Goal: Information Seeking & Learning: Learn about a topic

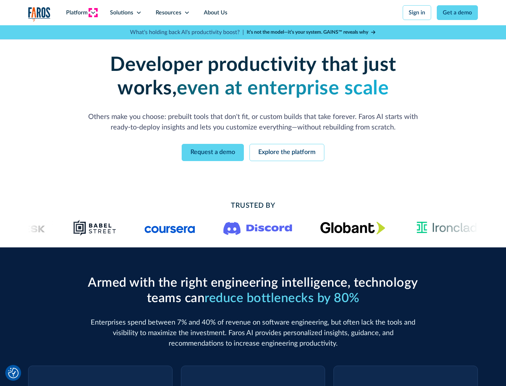
click at [93, 13] on icon at bounding box center [93, 13] width 6 height 6
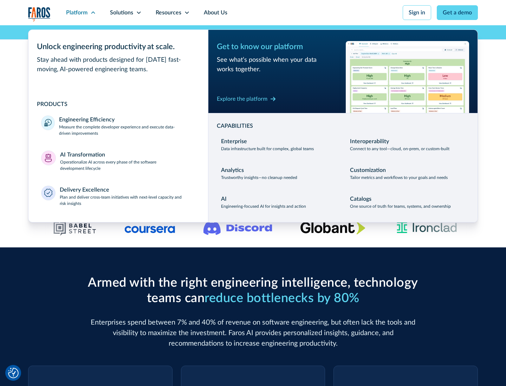
click at [127, 130] on p "Measure the complete developer experience and execute data-driven improvements" at bounding box center [127, 130] width 136 height 13
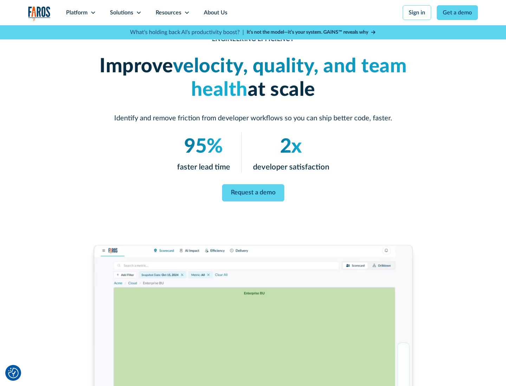
click at [253, 192] on link "Request a demo" at bounding box center [253, 192] width 62 height 17
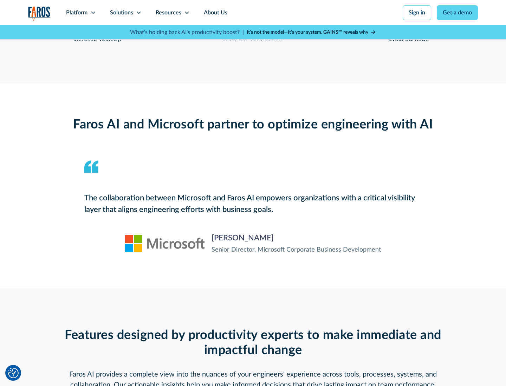
click at [93, 13] on icon at bounding box center [93, 13] width 6 height 6
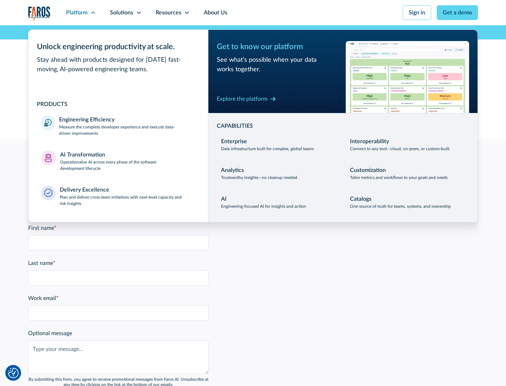
scroll to position [1541, 0]
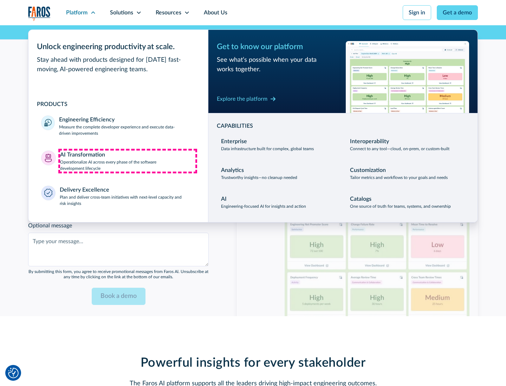
click at [128, 161] on p "Operationalize AI across every phase of the software development lifecycle" at bounding box center [128, 165] width 136 height 13
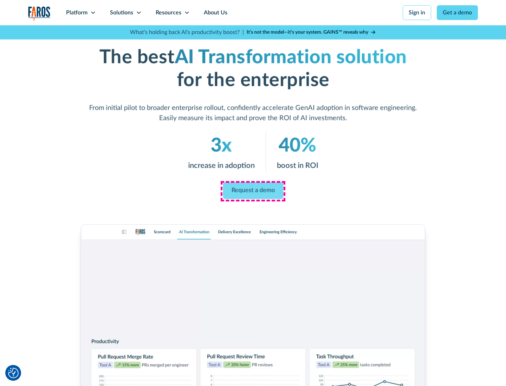
click at [253, 191] on link "Request a demo" at bounding box center [253, 191] width 60 height 17
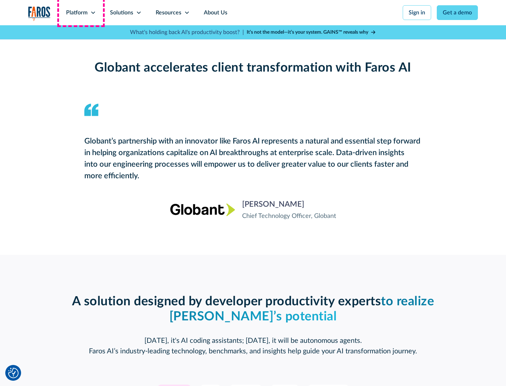
click at [81, 13] on div "Platform" at bounding box center [76, 12] width 21 height 8
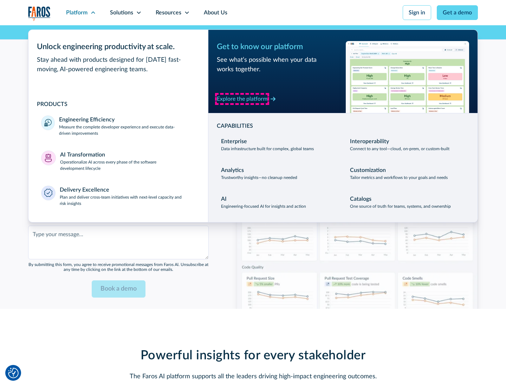
scroll to position [1709, 0]
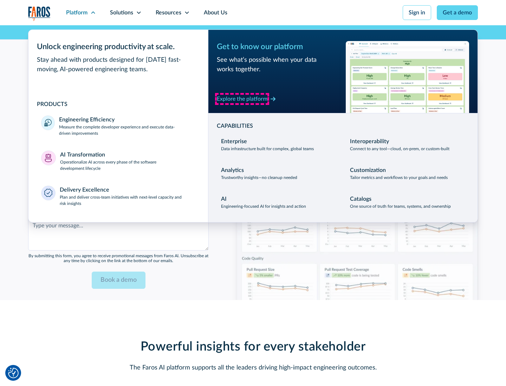
click at [242, 99] on div "Explore the platform" at bounding box center [242, 99] width 51 height 8
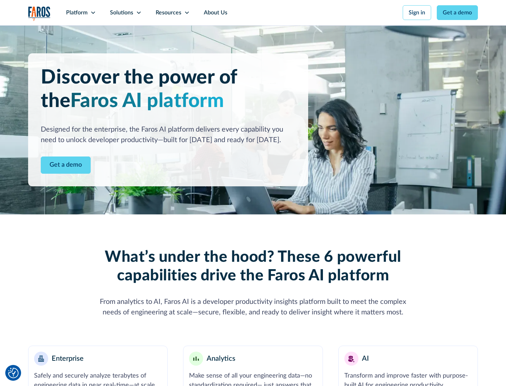
click at [66, 165] on link "Get a demo" at bounding box center [66, 165] width 50 height 17
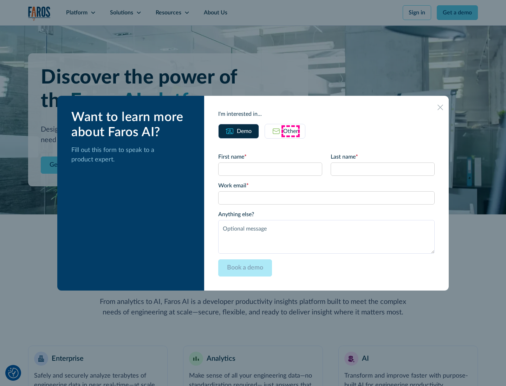
click at [291, 131] on div "Other" at bounding box center [290, 131] width 15 height 8
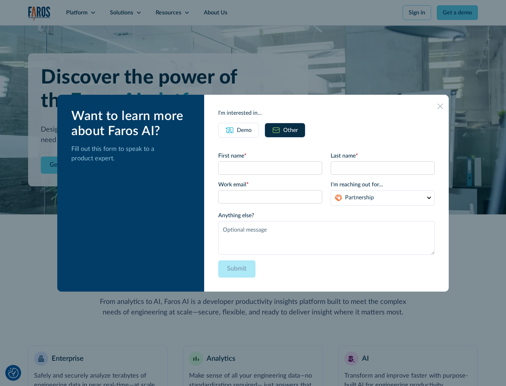
click at [244, 130] on div "Demo" at bounding box center [244, 130] width 15 height 8
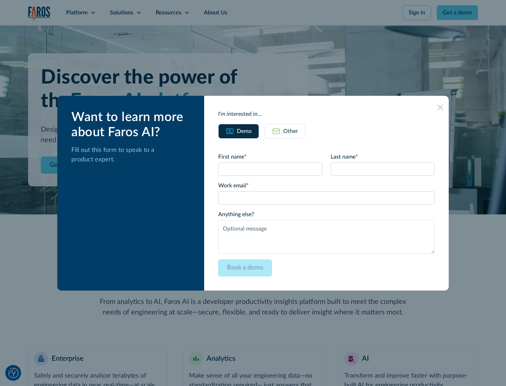
click at [440, 107] on icon at bounding box center [440, 108] width 6 height 6
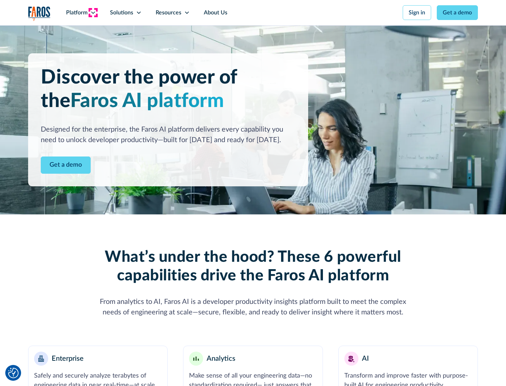
click at [93, 13] on icon at bounding box center [93, 13] width 6 height 6
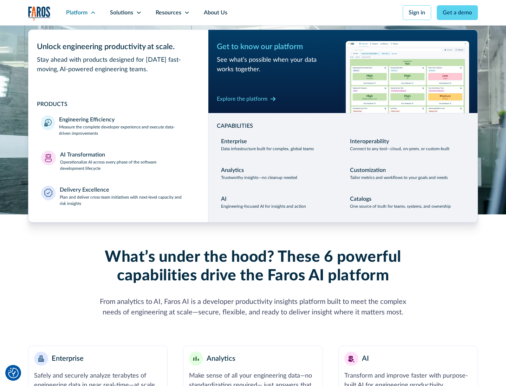
click at [127, 200] on p "Plan and deliver cross-team initiatives with next-level capacity and risk insig…" at bounding box center [128, 200] width 136 height 13
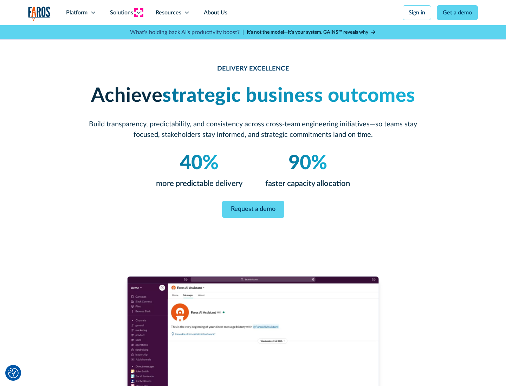
click at [138, 13] on icon at bounding box center [139, 13] width 6 height 6
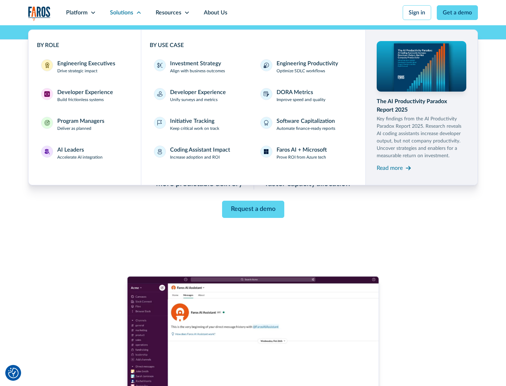
click at [84, 67] on div "Engineering Executives" at bounding box center [86, 63] width 58 height 8
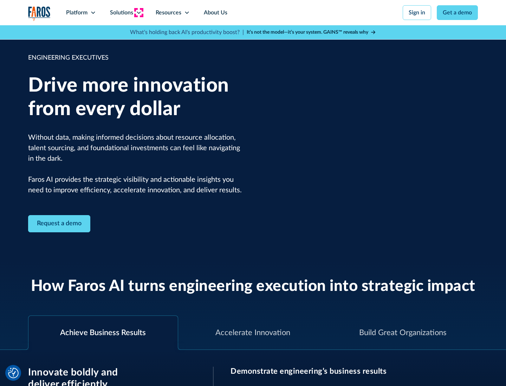
click at [138, 13] on icon at bounding box center [139, 13] width 6 height 6
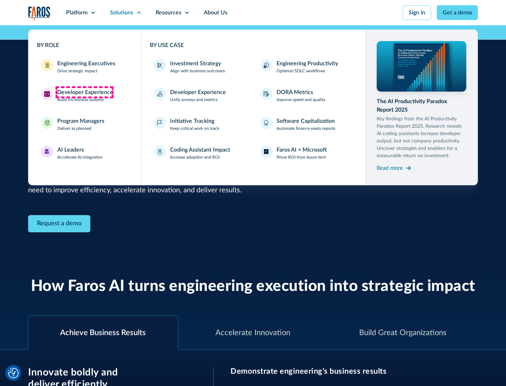
click at [84, 92] on div "Developer Experience" at bounding box center [85, 92] width 56 height 8
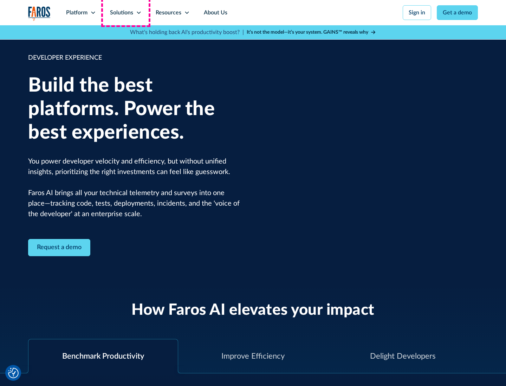
click at [125, 13] on div "Solutions" at bounding box center [121, 12] width 23 height 8
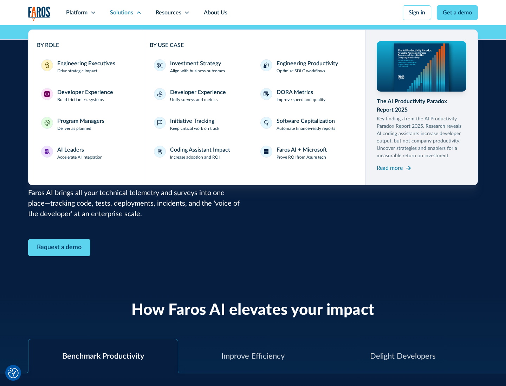
click at [80, 124] on div "Program Managers" at bounding box center [80, 121] width 47 height 8
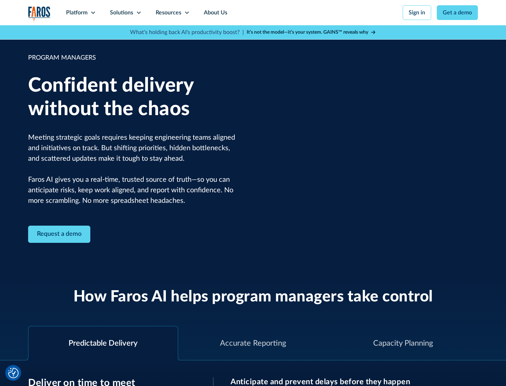
click at [138, 13] on icon at bounding box center [139, 13] width 6 height 6
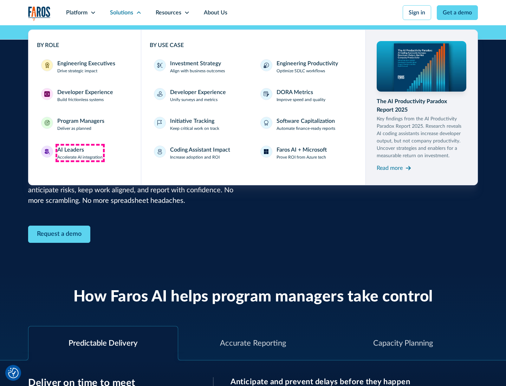
click at [80, 153] on div "AI Leaders" at bounding box center [70, 150] width 27 height 8
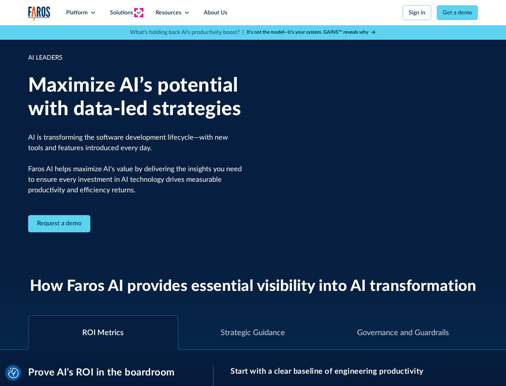
click at [138, 13] on icon at bounding box center [139, 13] width 6 height 6
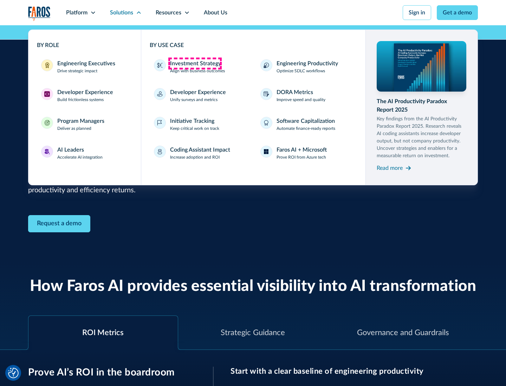
click at [195, 64] on div "Investment Strategy" at bounding box center [195, 63] width 51 height 8
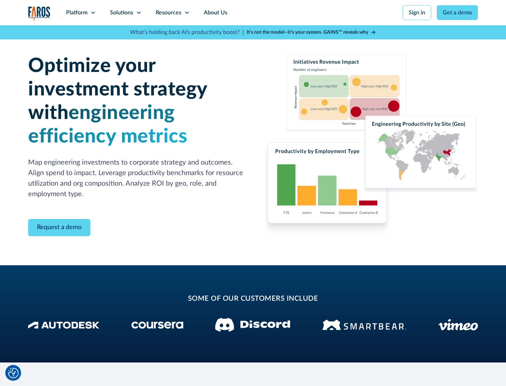
click at [138, 13] on icon at bounding box center [139, 13] width 6 height 6
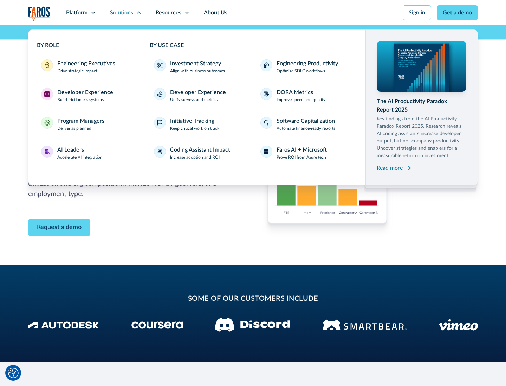
click at [301, 157] on p "Prove ROI from Azure tech" at bounding box center [302, 157] width 50 height 6
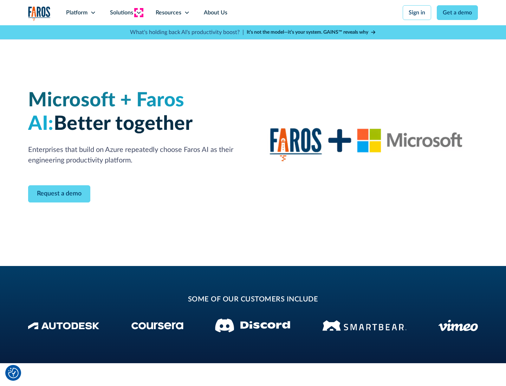
click at [138, 13] on icon at bounding box center [139, 13] width 6 height 6
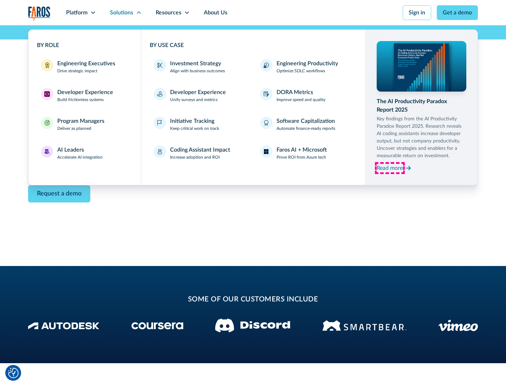
click at [390, 168] on div "Read more" at bounding box center [390, 168] width 26 height 8
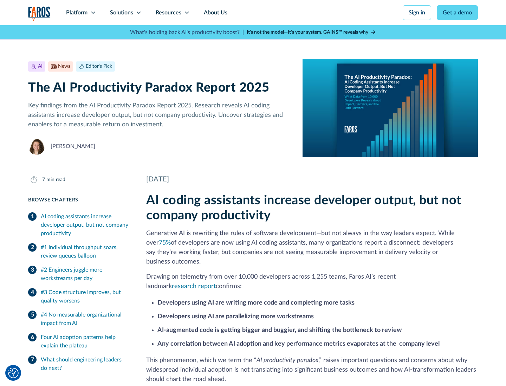
click at [186, 13] on icon at bounding box center [187, 13] width 6 height 6
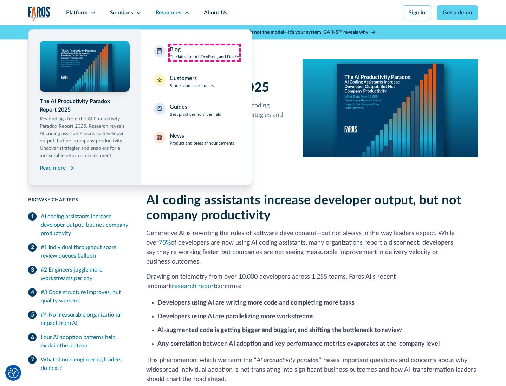
click at [204, 53] on div "Blog The latest on AI, DevProd, and DevEx" at bounding box center [204, 52] width 69 height 15
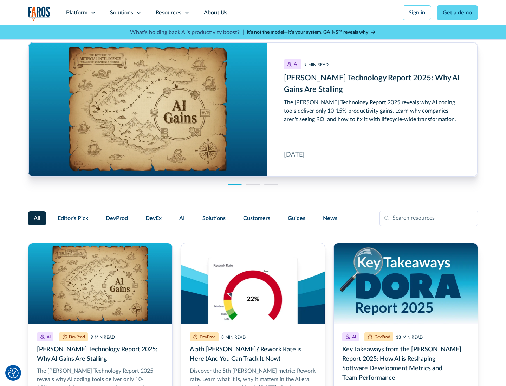
click at [457, 13] on link "Get a demo" at bounding box center [457, 12] width 41 height 15
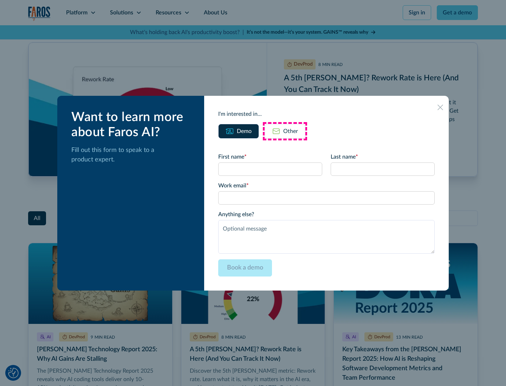
click at [285, 131] on div "Other" at bounding box center [290, 131] width 15 height 8
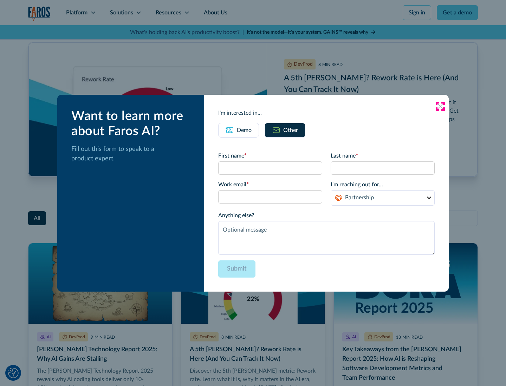
click at [440, 106] on icon at bounding box center [440, 107] width 6 height 6
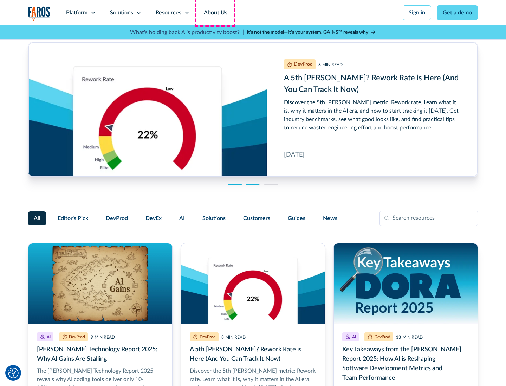
click at [215, 13] on link "About Us" at bounding box center [216, 12] width 38 height 25
